Goal: Communication & Community: Share content

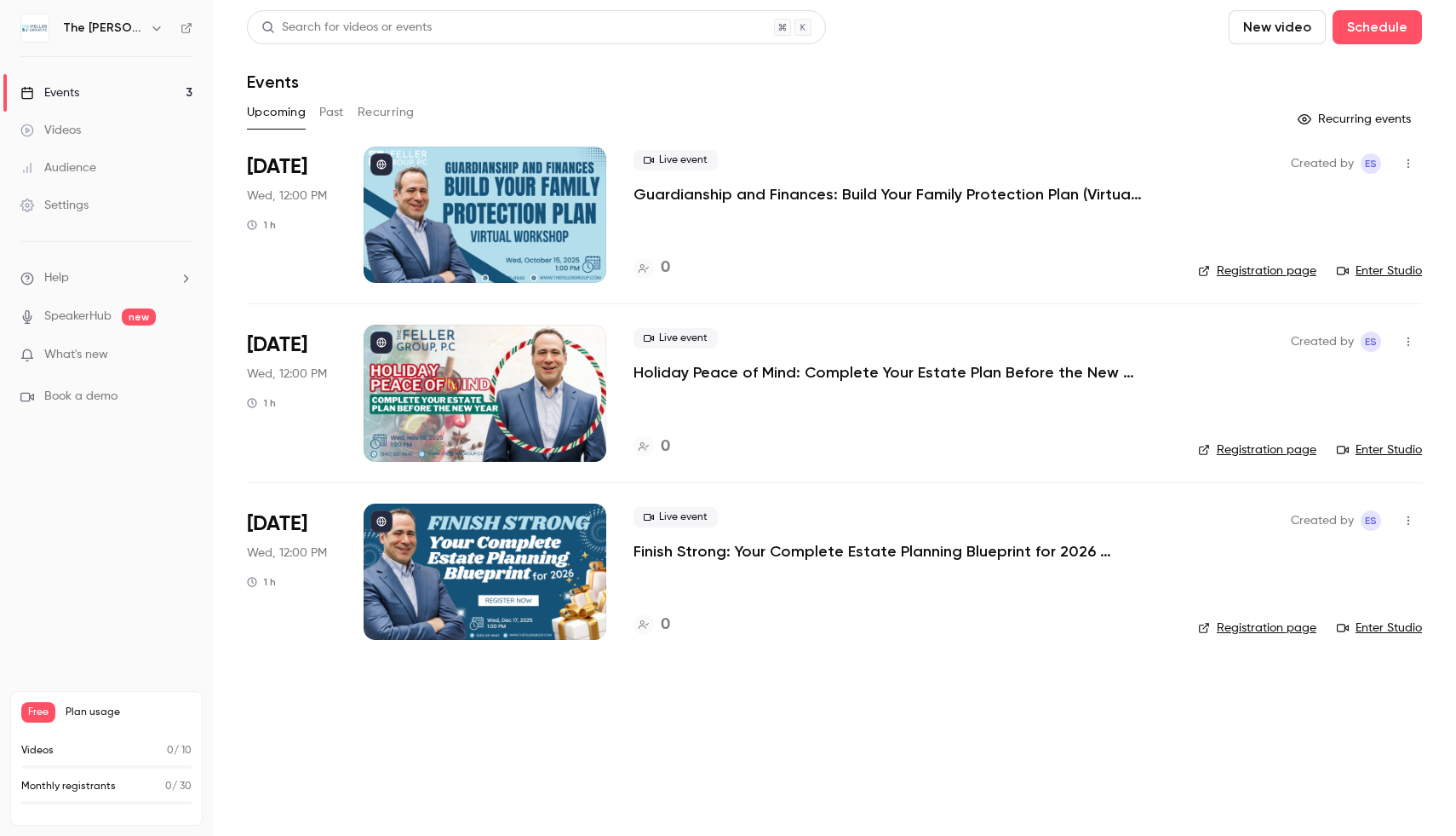
click at [575, 203] on div at bounding box center [484, 214] width 243 height 136
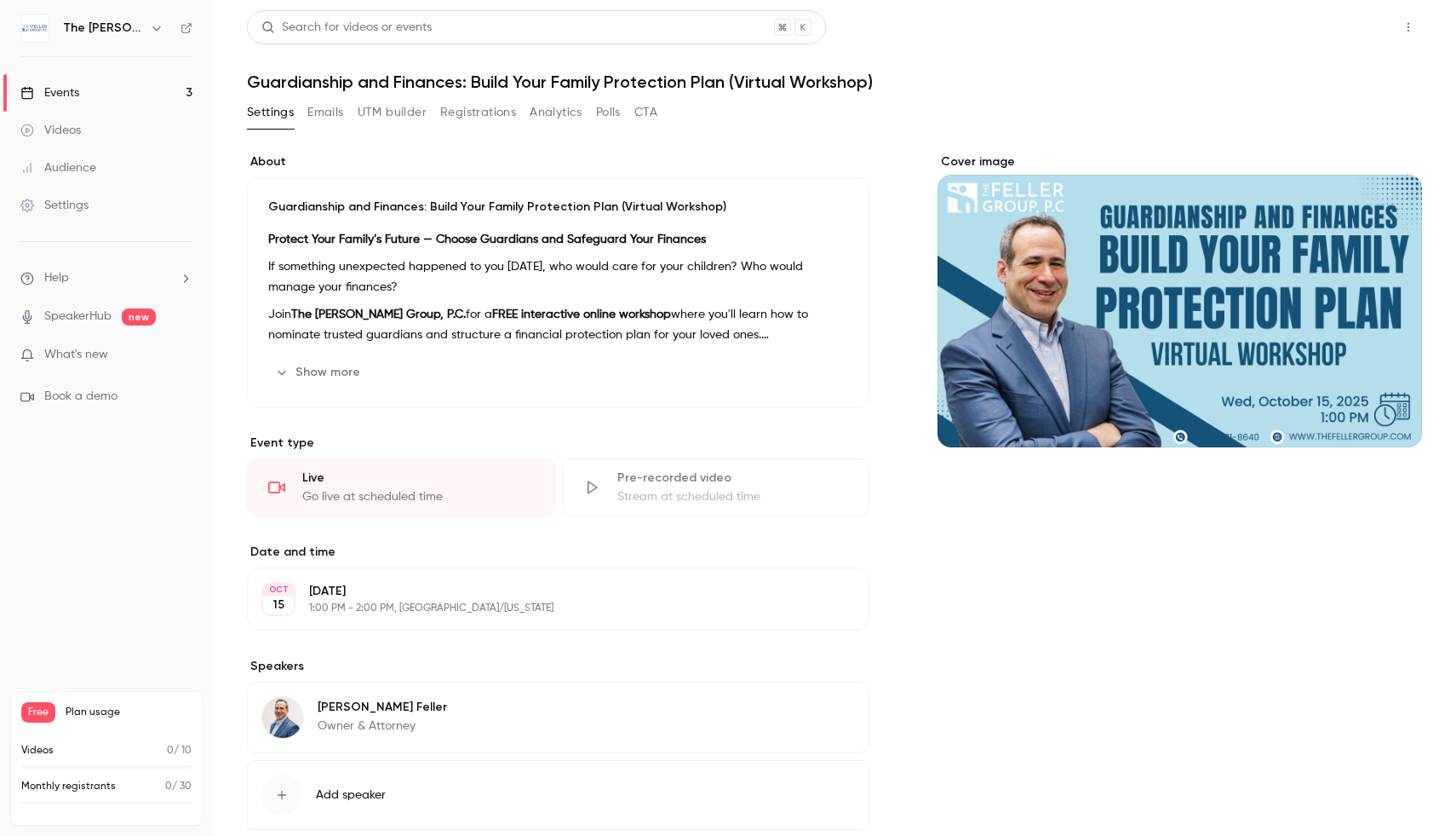
click at [1314, 30] on button "Share" at bounding box center [1347, 26] width 67 height 34
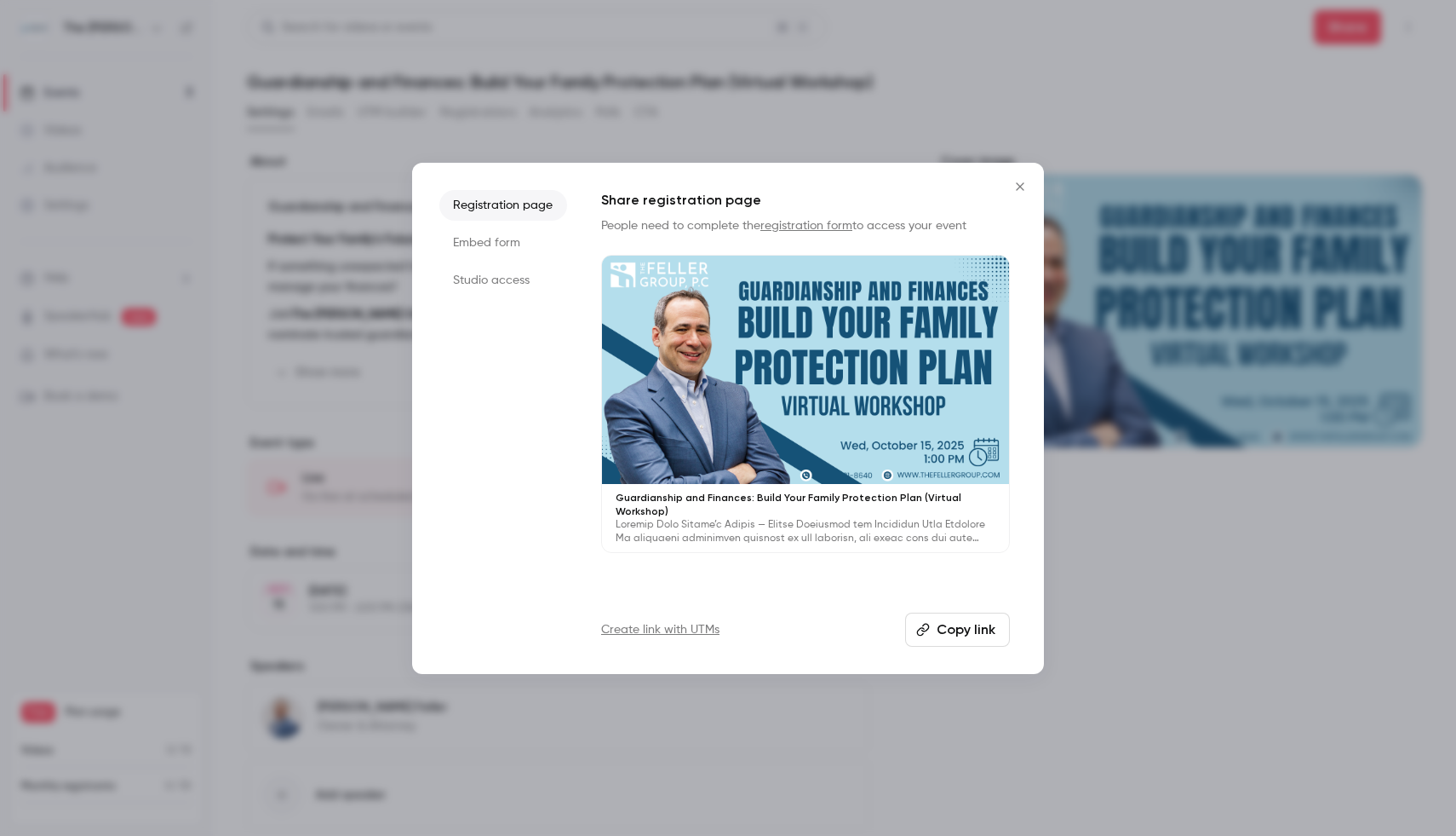
click at [938, 623] on button "Copy link" at bounding box center [957, 629] width 105 height 34
